Goal: Use online tool/utility: Use online tool/utility

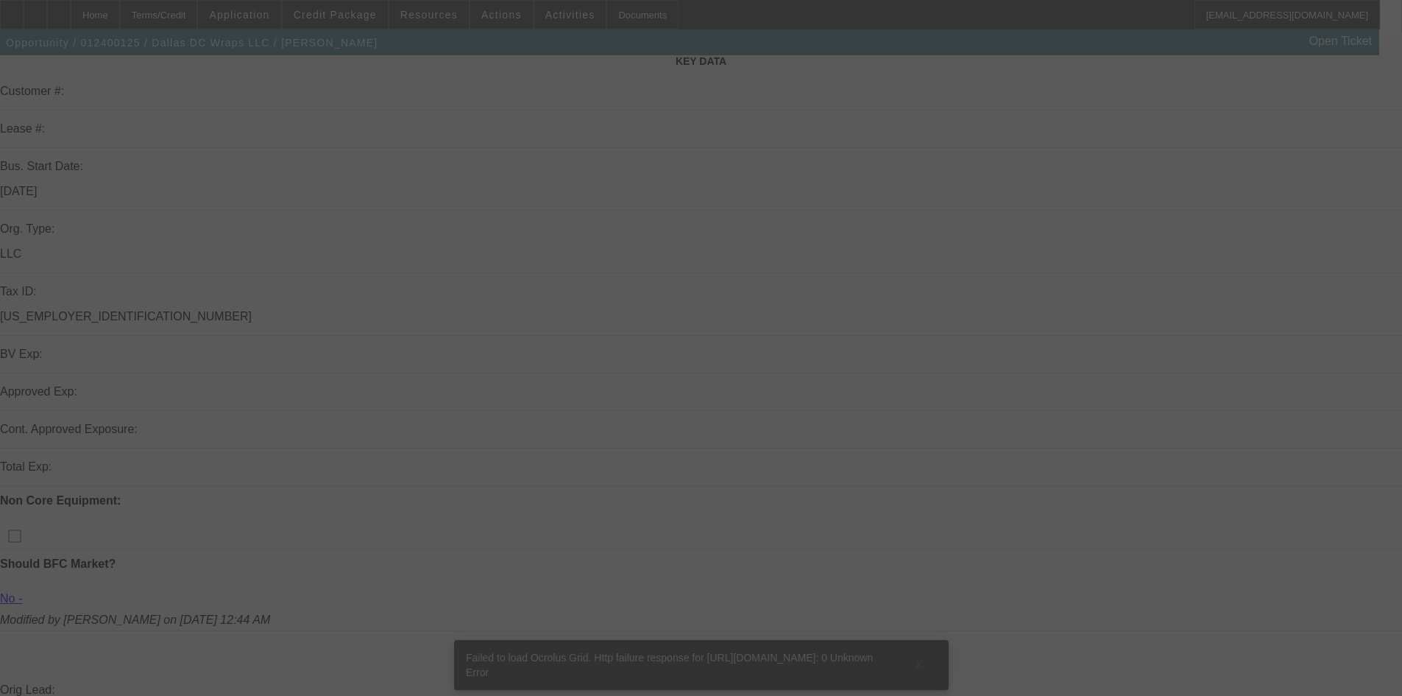
scroll to position [221, 0]
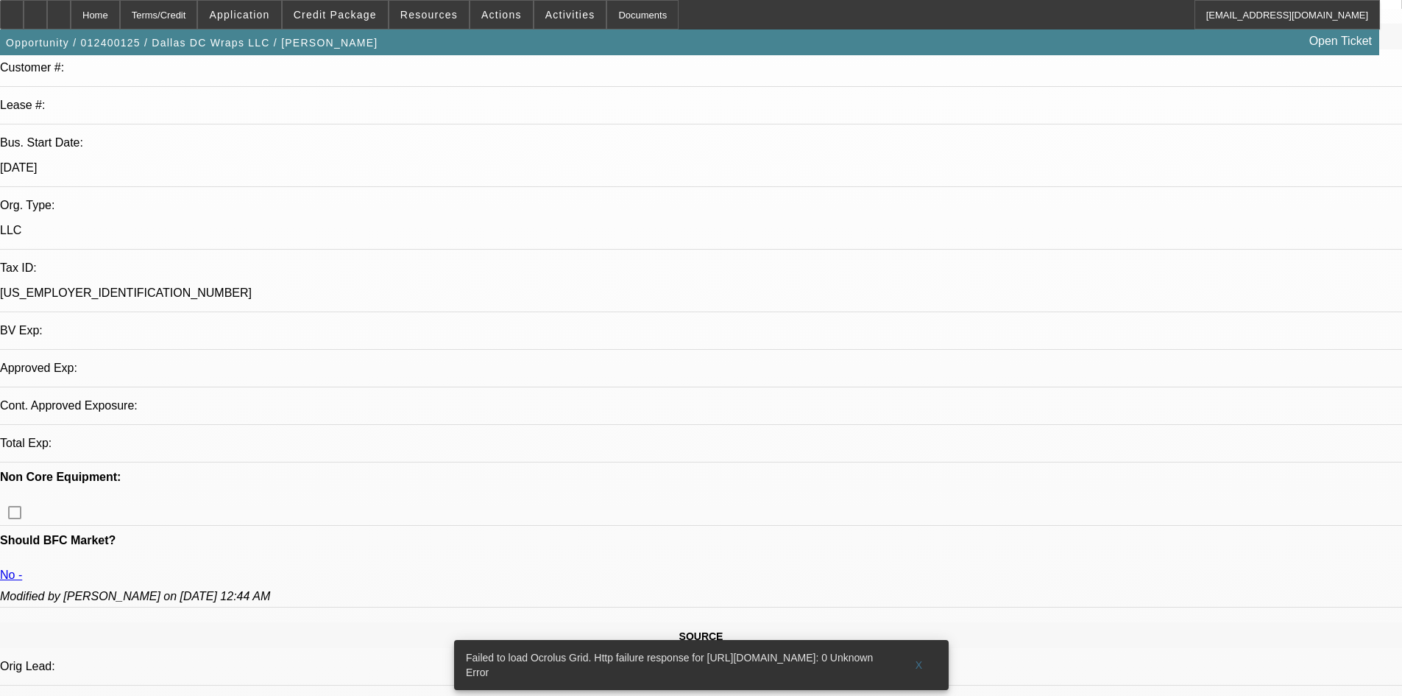
select select "0"
select select "2"
select select "0.1"
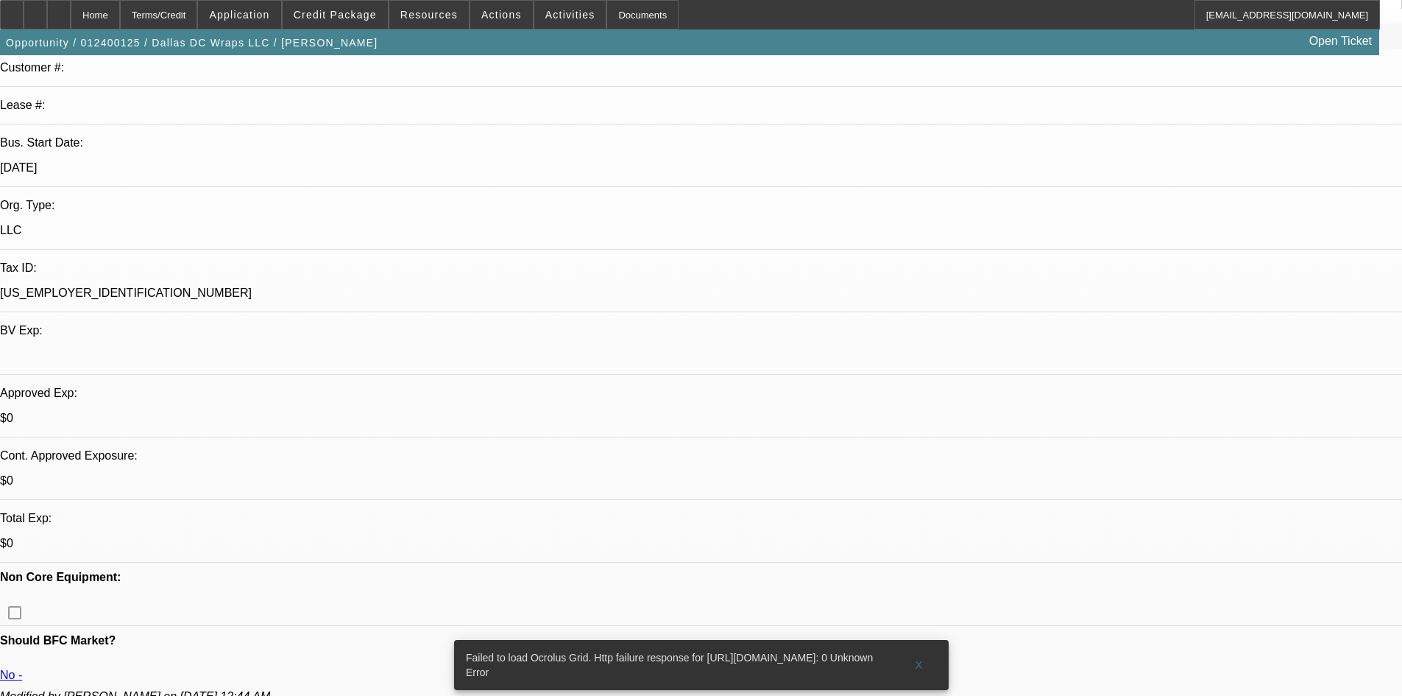
select select "1"
select select "2"
select select "4"
drag, startPoint x: 29, startPoint y: 342, endPoint x: 42, endPoint y: 343, distance: 13.3
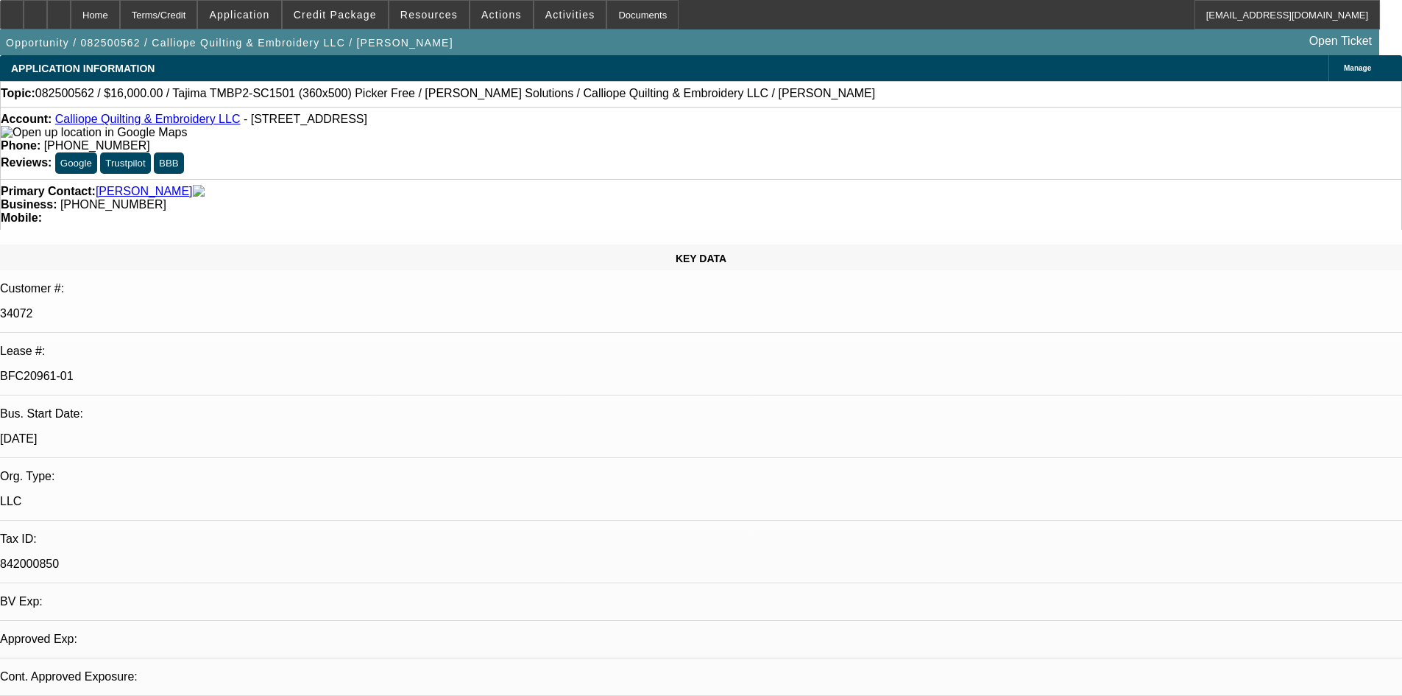
select select "0"
select select "2"
select select "0.1"
select select "0"
select select "2"
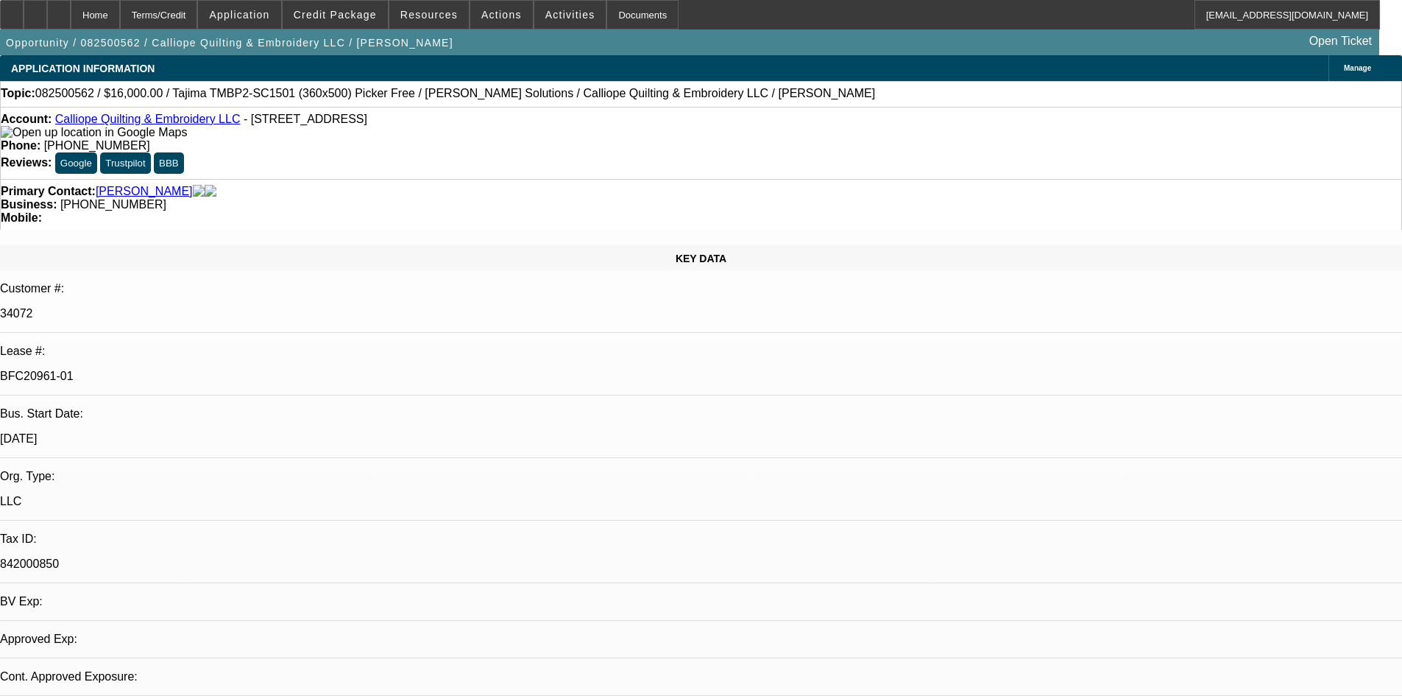
select select "0.1"
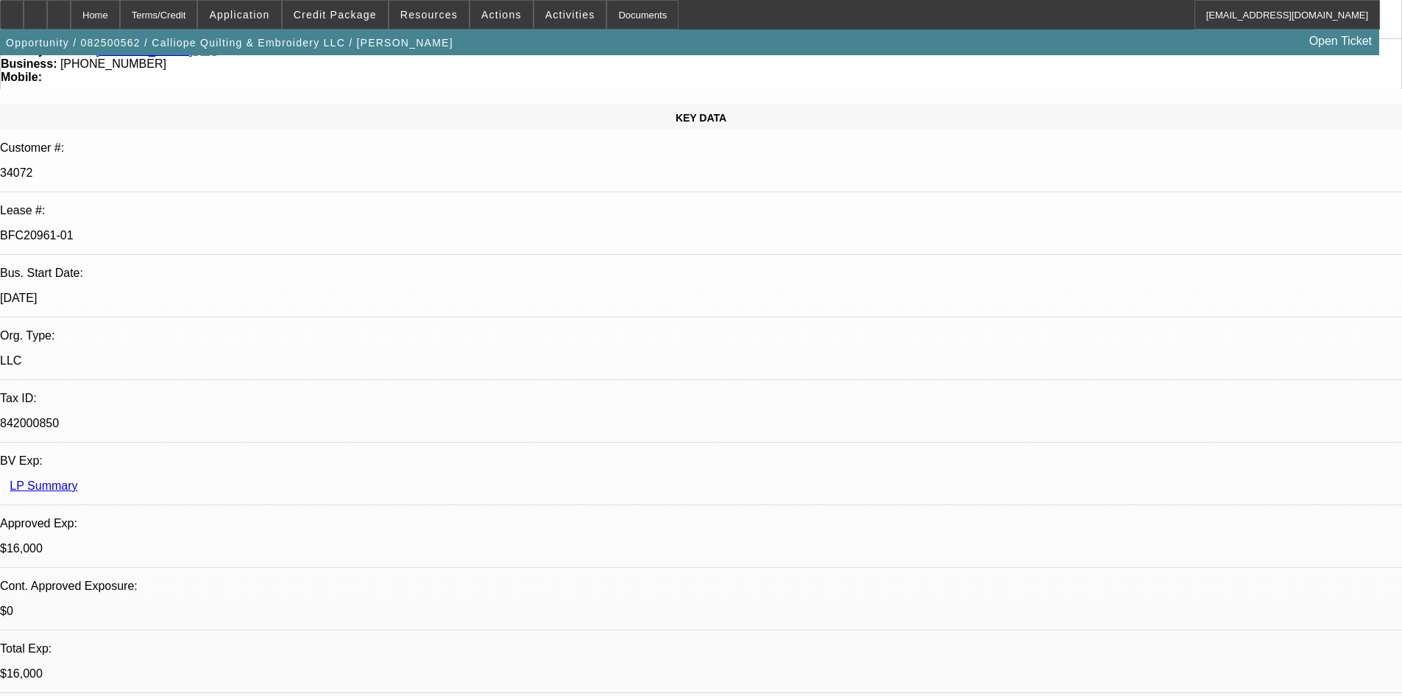
select select "1"
select select "2"
select select "4"
select select "1"
select select "2"
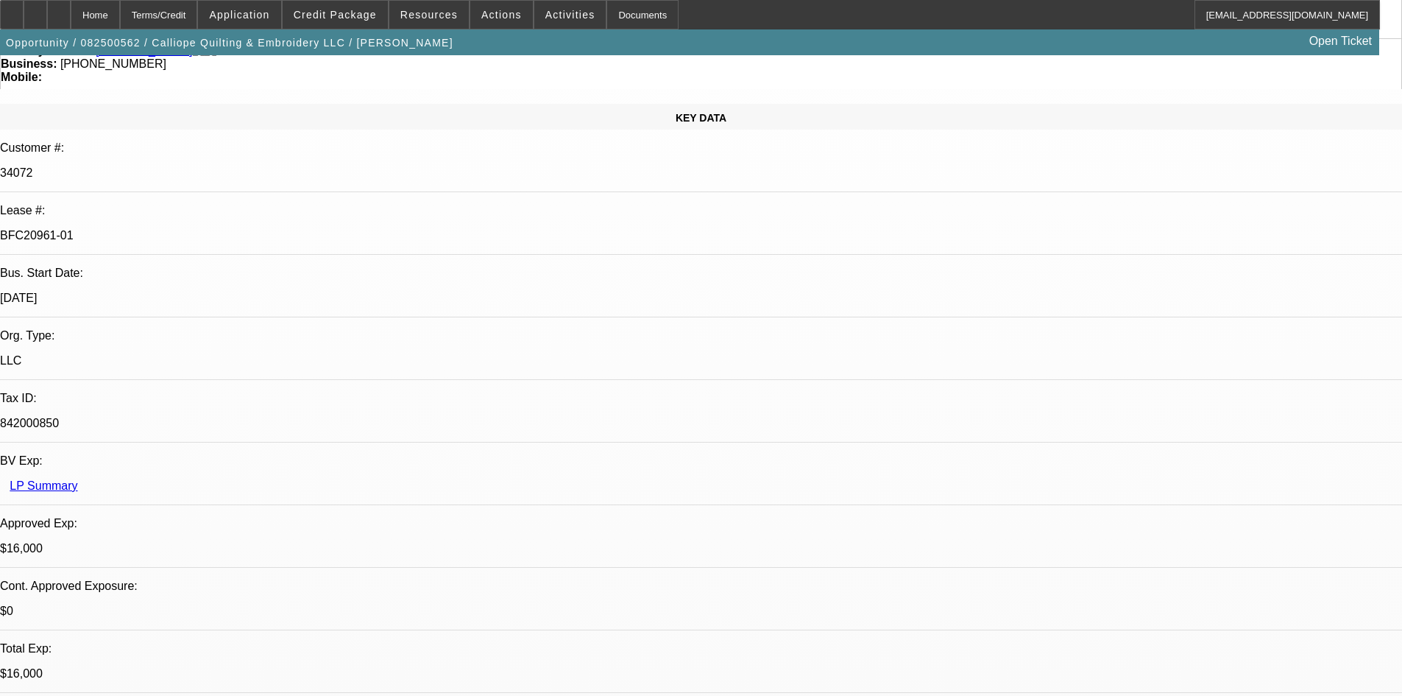
select select "4"
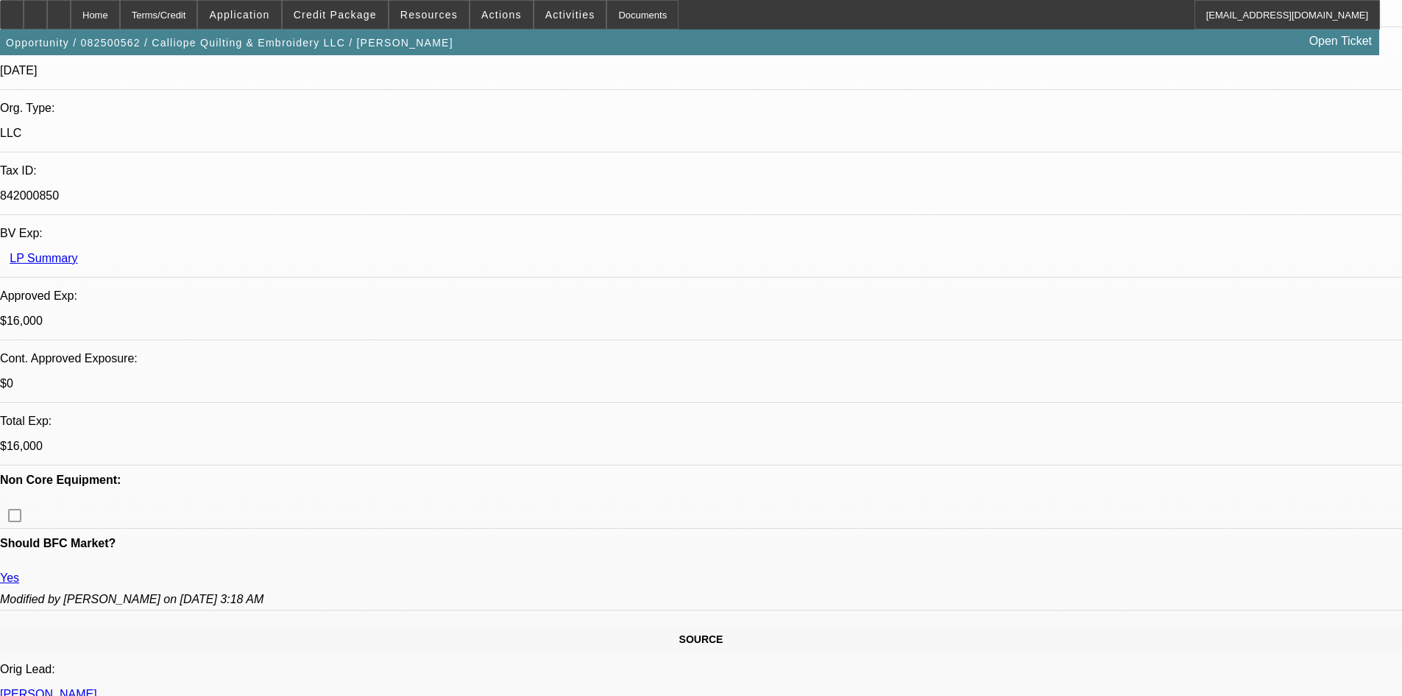
scroll to position [0, 0]
